Goal: Task Accomplishment & Management: Use online tool/utility

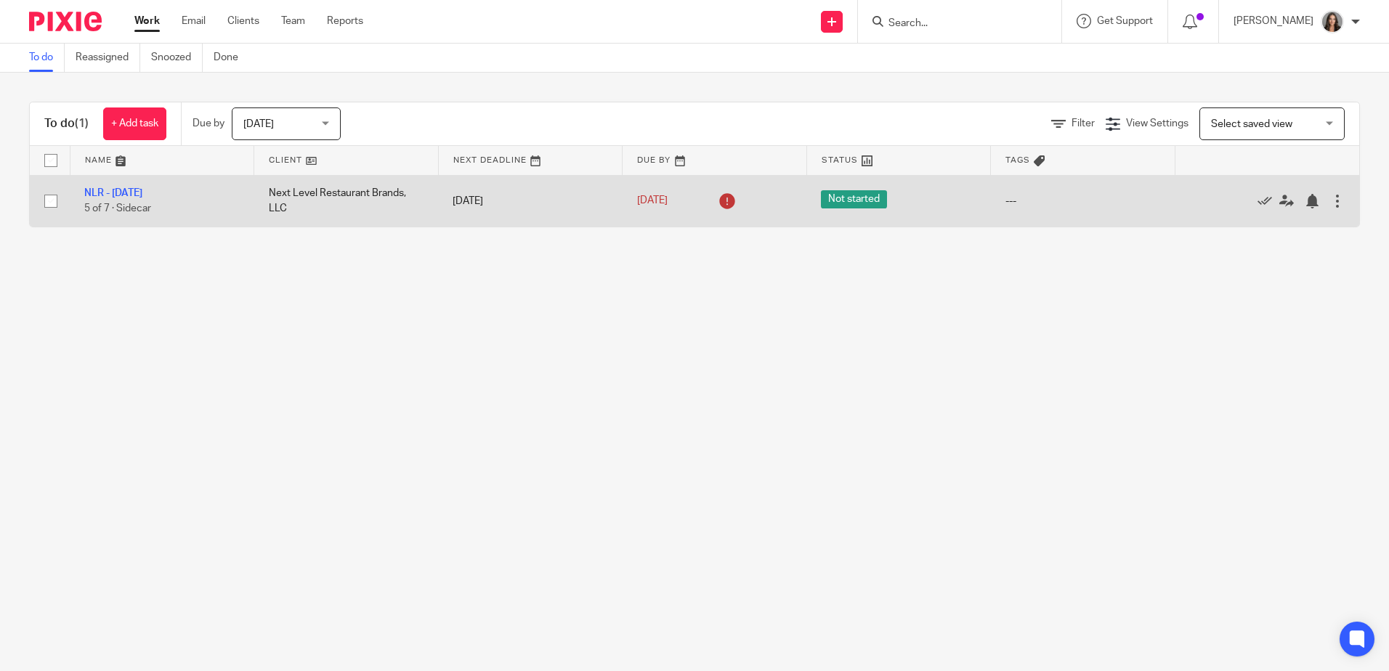
click at [1235, 199] on div at bounding box center [1259, 201] width 141 height 15
click at [1258, 201] on icon at bounding box center [1265, 201] width 15 height 15
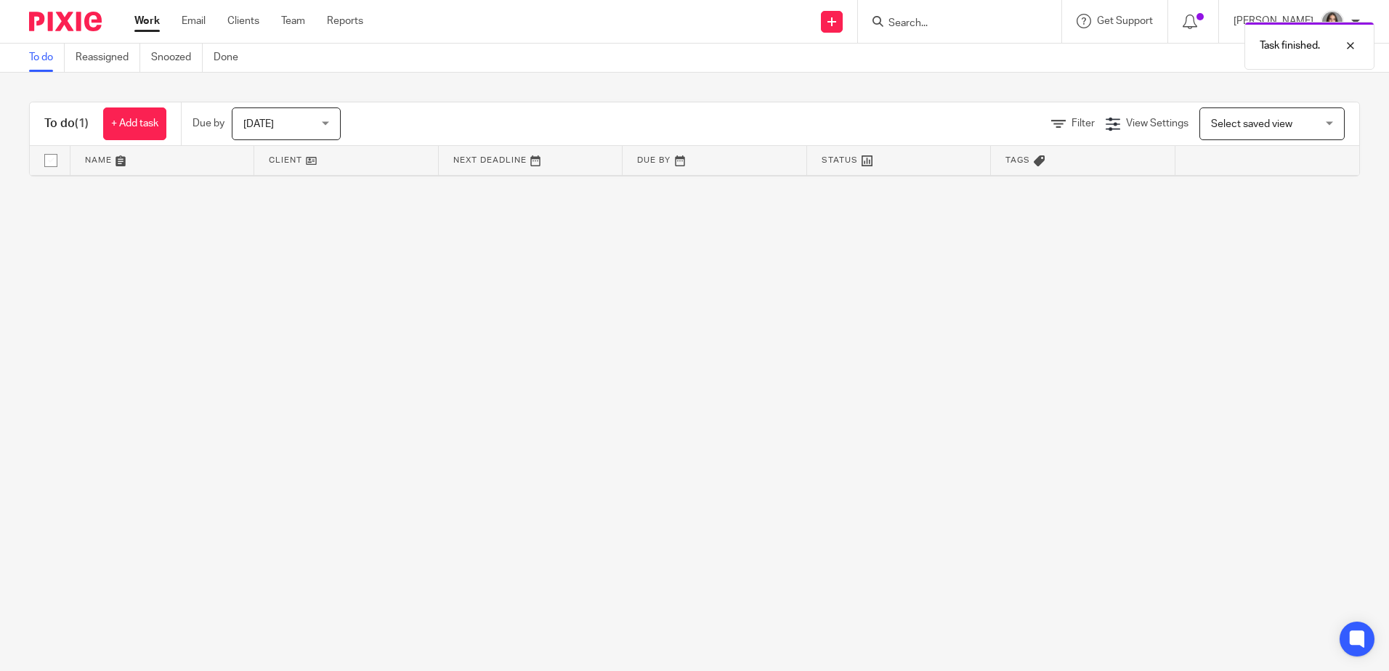
click at [238, 121] on div "[DATE] [DATE]" at bounding box center [286, 124] width 109 height 33
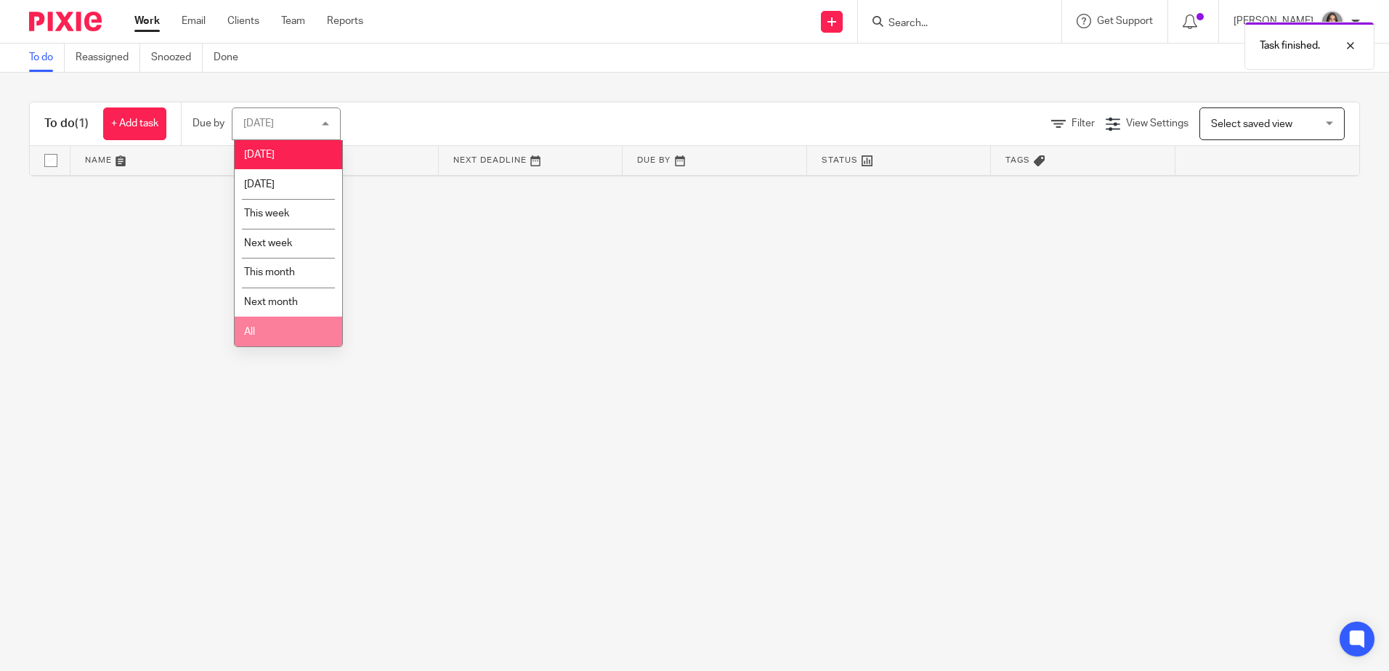
click at [280, 326] on li "All" at bounding box center [289, 332] width 108 height 30
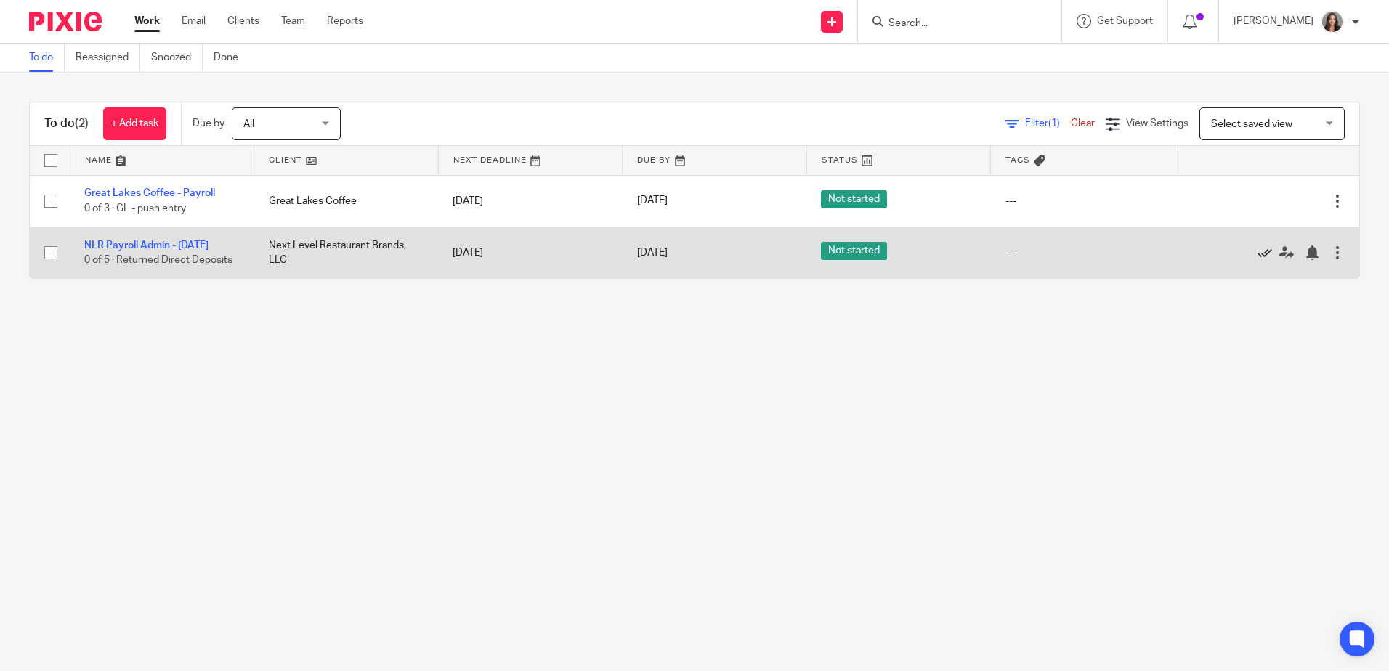
click at [1258, 248] on icon at bounding box center [1265, 253] width 15 height 15
